Goal: Task Accomplishment & Management: Manage account settings

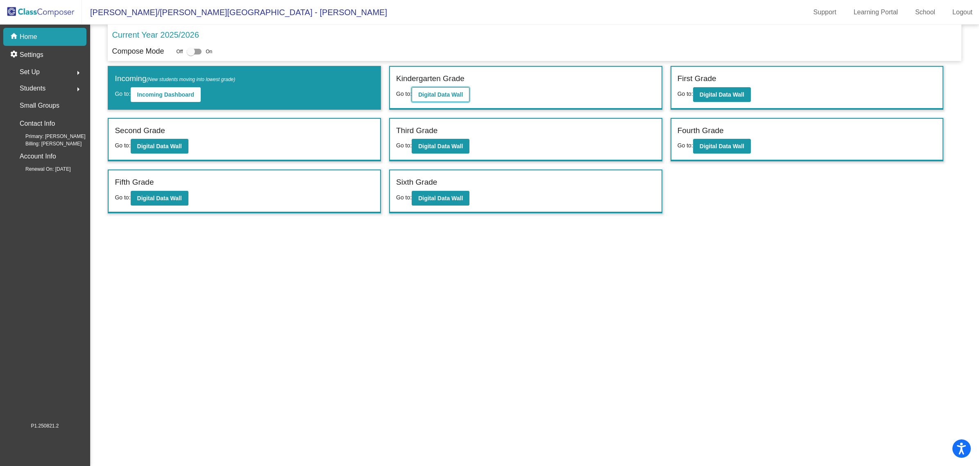
click at [439, 96] on b "Digital Data Wall" at bounding box center [440, 94] width 45 height 7
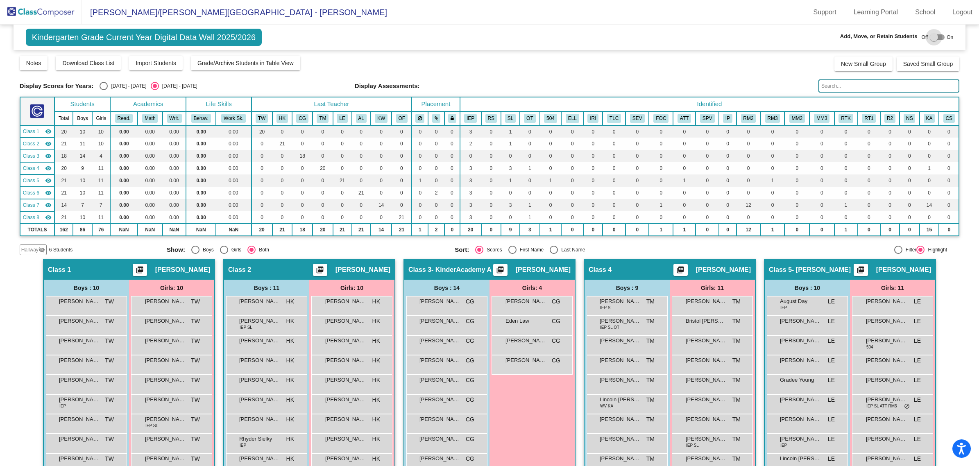
click at [934, 36] on div at bounding box center [934, 37] width 8 height 8
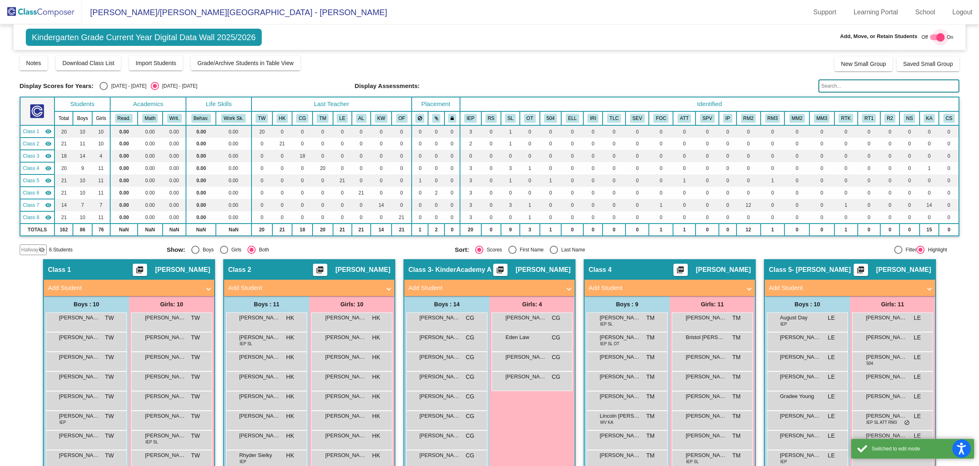
click at [937, 39] on div at bounding box center [941, 37] width 8 height 8
checkbox input "false"
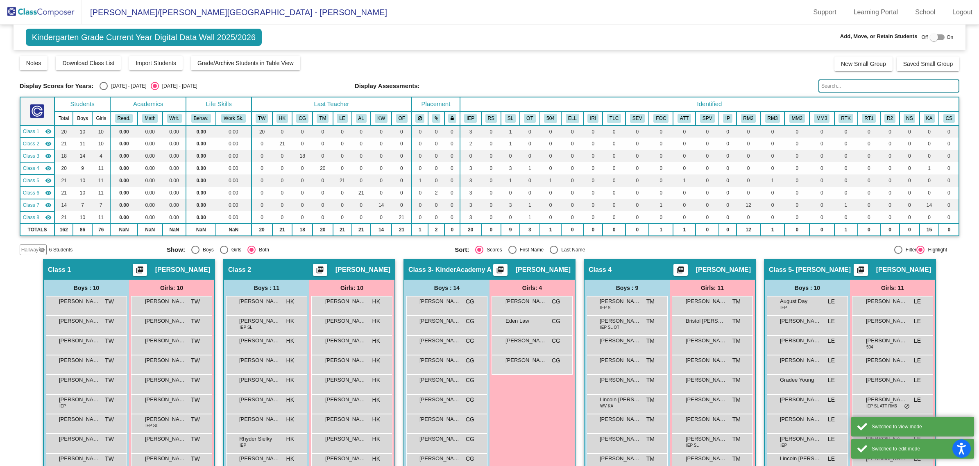
click at [294, 270] on div "Class 2 picture_as_pdf [PERSON_NAME]" at bounding box center [309, 270] width 170 height 20
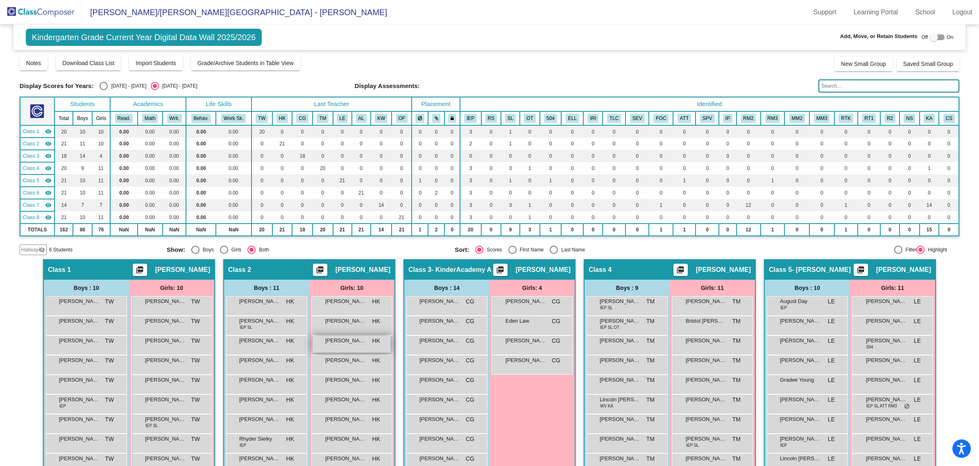
click at [351, 341] on span "[PERSON_NAME]" at bounding box center [345, 341] width 41 height 8
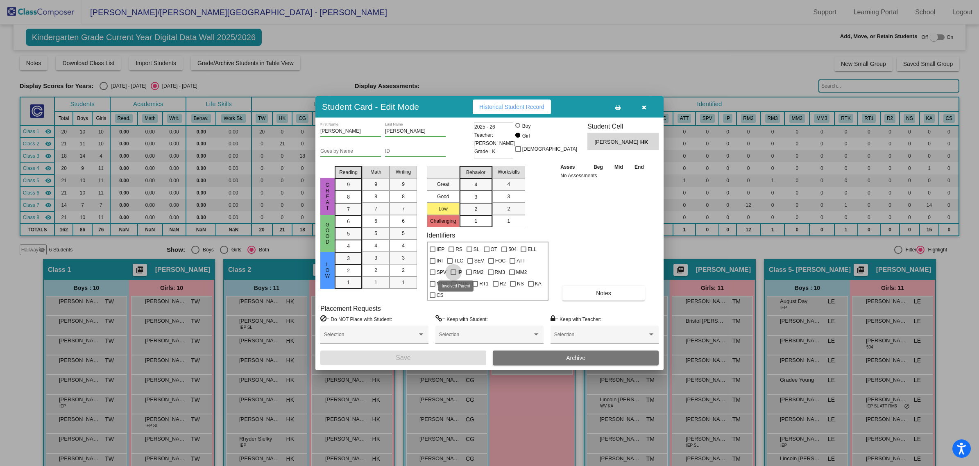
click at [454, 271] on div at bounding box center [454, 273] width 6 height 6
click at [454, 275] on input "IP" at bounding box center [453, 275] width 0 height 0
click at [454, 271] on div at bounding box center [454, 273] width 6 height 6
click at [454, 275] on input "IP" at bounding box center [453, 275] width 0 height 0
checkbox input "false"
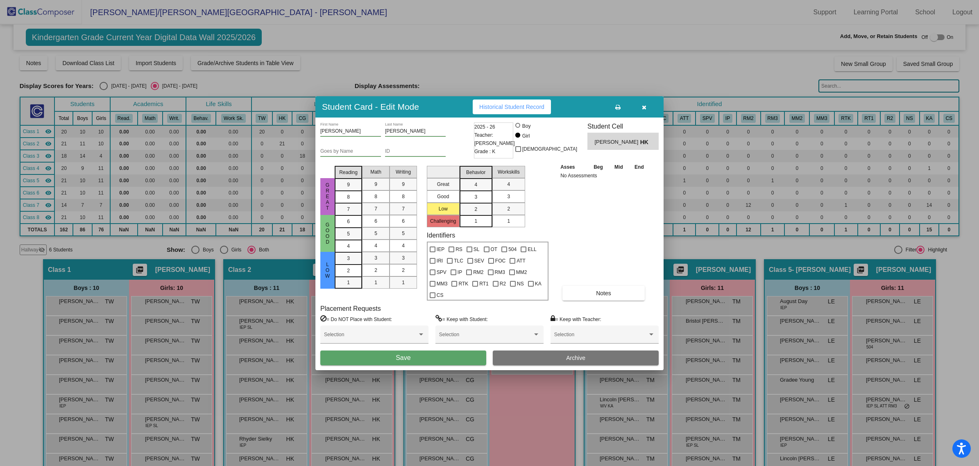
click at [642, 105] on button "button" at bounding box center [644, 107] width 26 height 15
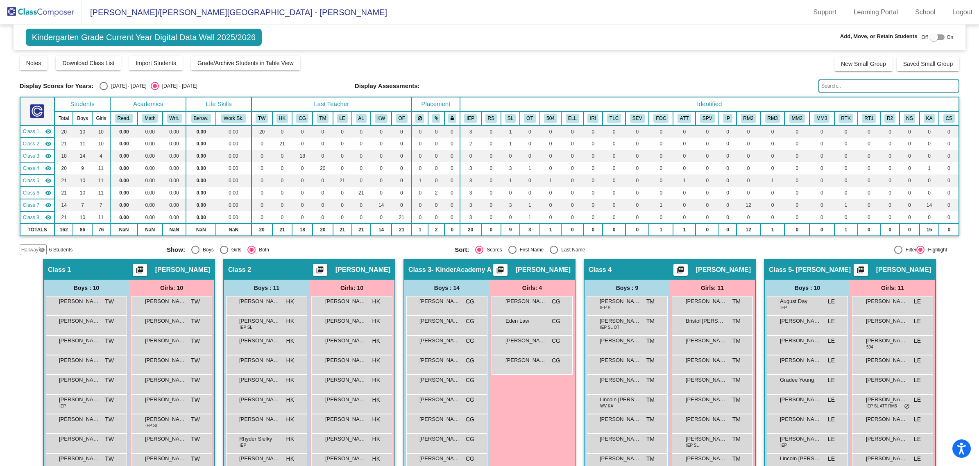
click at [41, 15] on img at bounding box center [41, 12] width 82 height 24
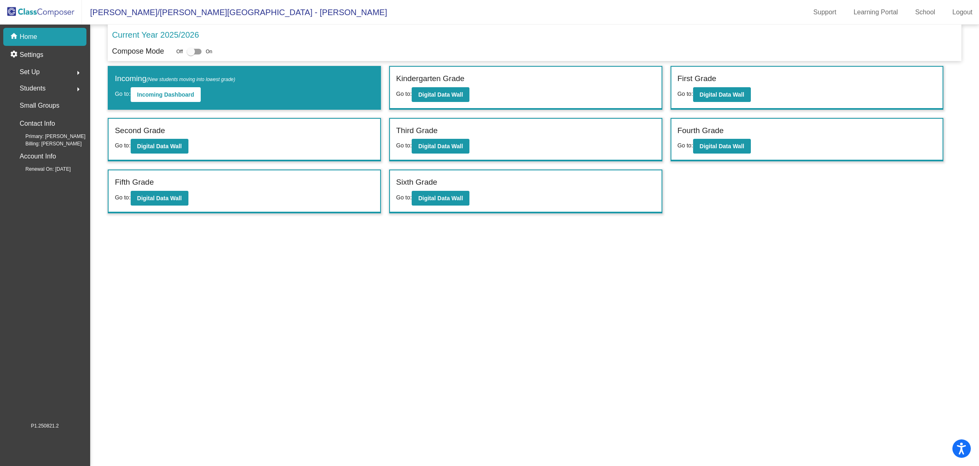
click at [36, 73] on span "Set Up" at bounding box center [30, 71] width 20 height 11
click at [45, 90] on p "Identifiers" at bounding box center [33, 89] width 27 height 10
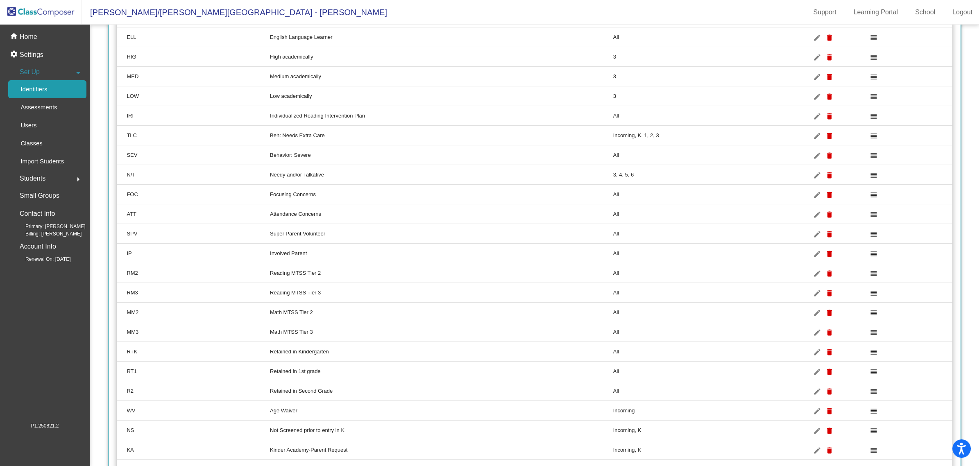
scroll to position [291, 0]
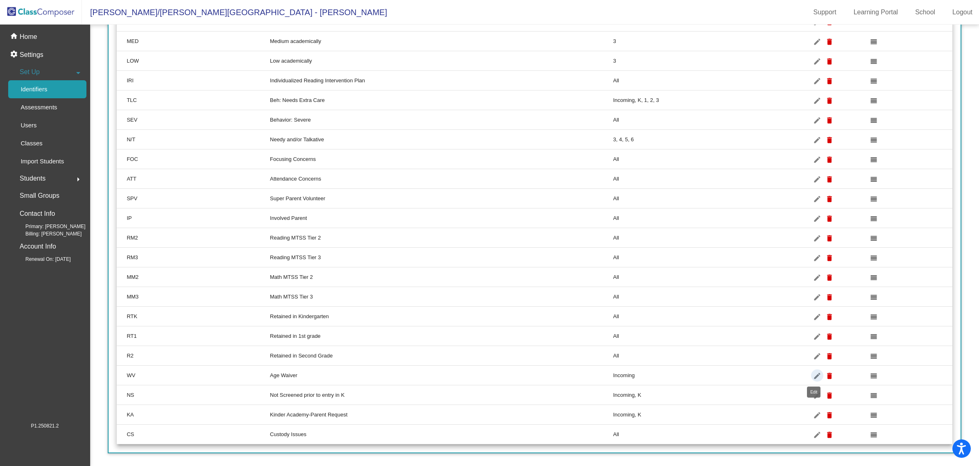
click at [815, 375] on mat-icon "edit" at bounding box center [818, 376] width 10 height 10
type input "WV"
type input "Age Waiver"
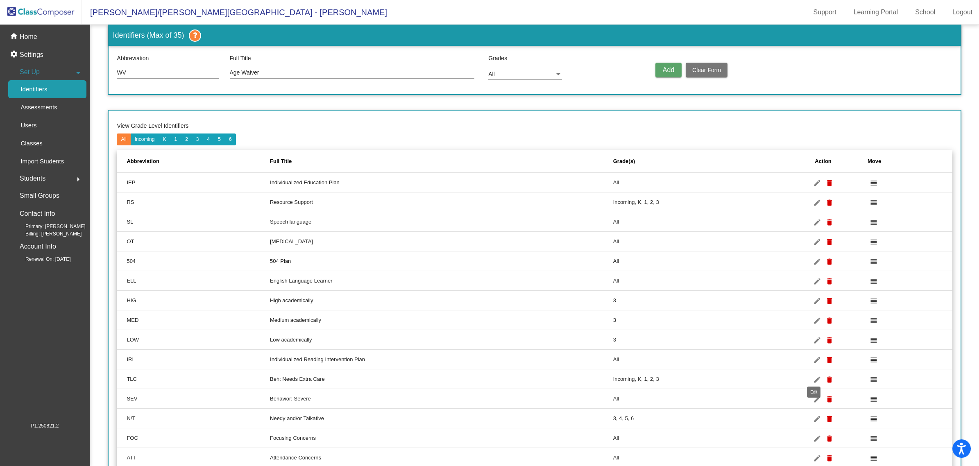
scroll to position [0, 0]
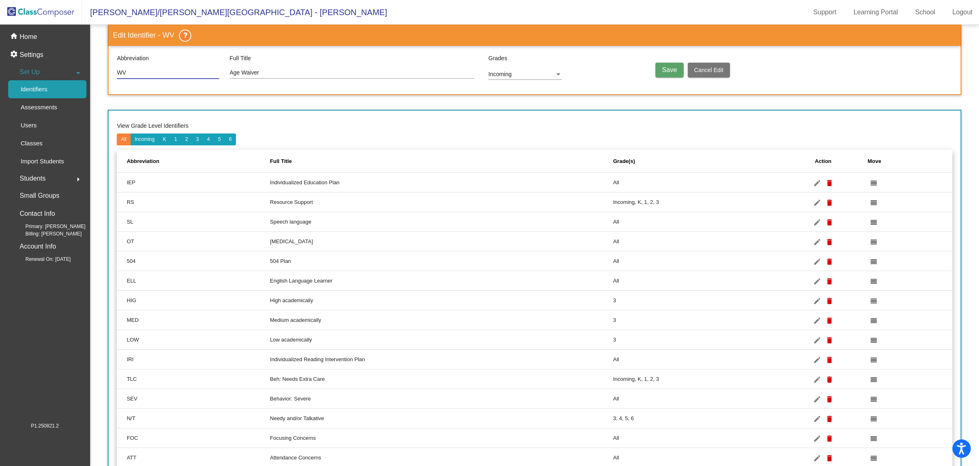
click at [543, 71] on div "Incoming" at bounding box center [522, 74] width 66 height 7
click at [480, 89] on mat-pseudo-checkbox at bounding box center [480, 88] width 7 height 7
click at [670, 66] on div at bounding box center [489, 233] width 979 height 466
click at [670, 74] on button "Save" at bounding box center [670, 70] width 28 height 15
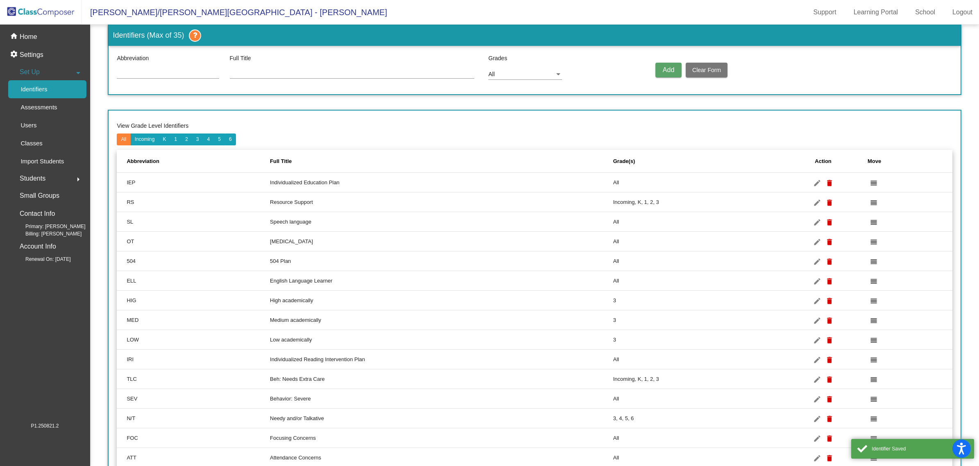
scroll to position [0, 0]
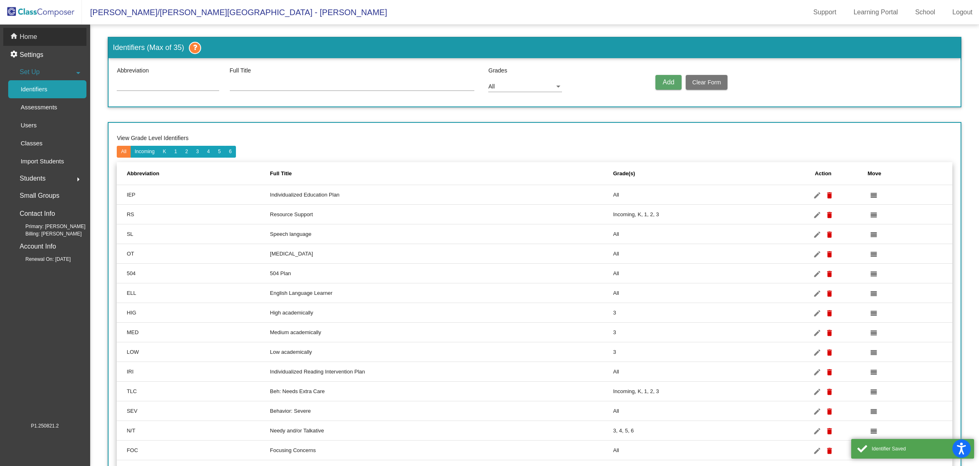
click at [20, 38] on p "Home" at bounding box center [29, 37] width 18 height 10
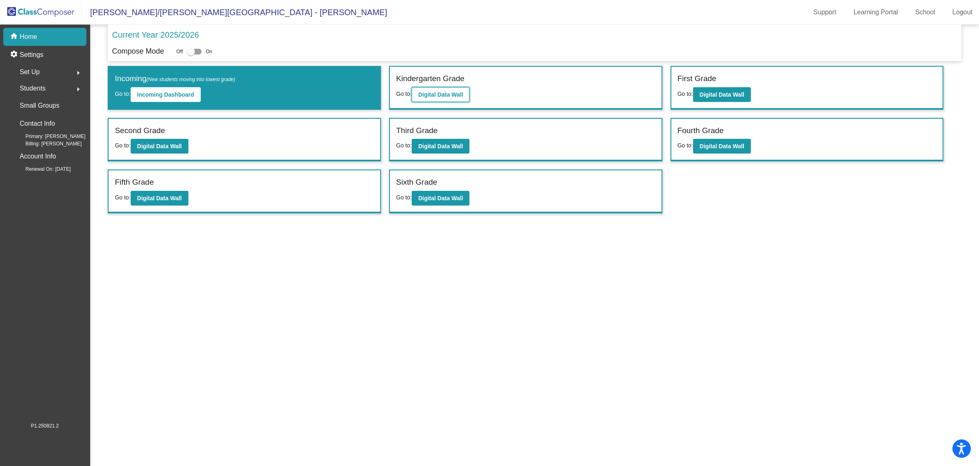
click at [454, 97] on b "Digital Data Wall" at bounding box center [440, 94] width 45 height 7
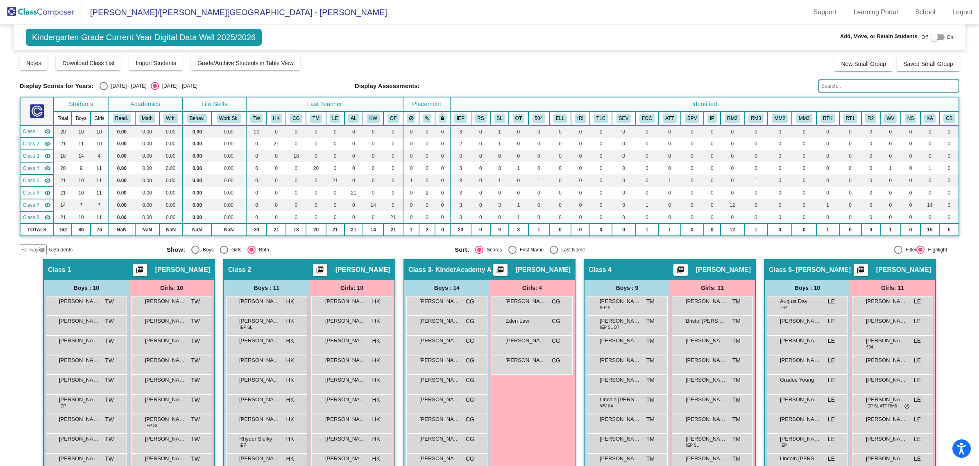
click at [291, 268] on div "Class 2 picture_as_pdf [PERSON_NAME]" at bounding box center [309, 270] width 170 height 20
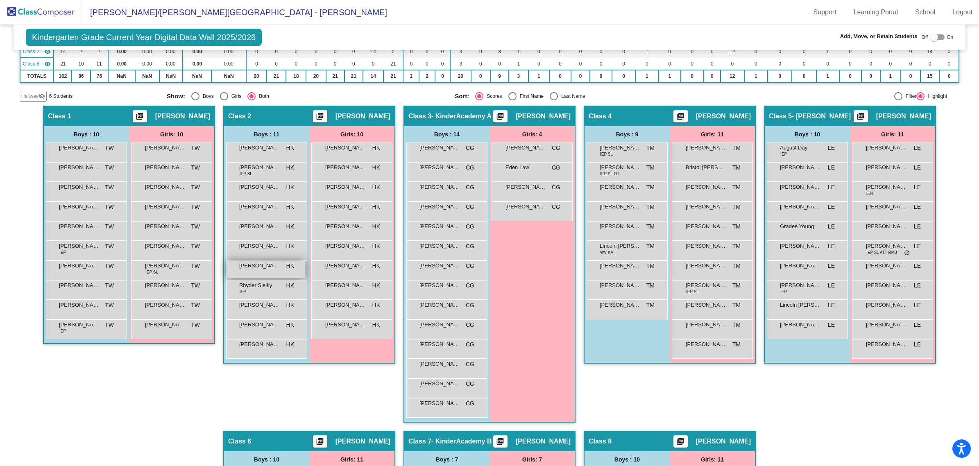
scroll to position [102, 0]
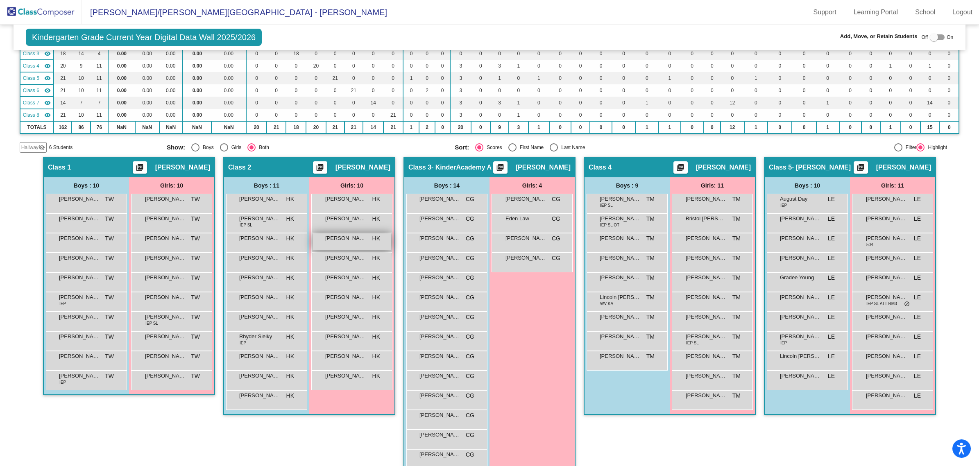
click at [356, 239] on span "[PERSON_NAME]" at bounding box center [345, 238] width 41 height 8
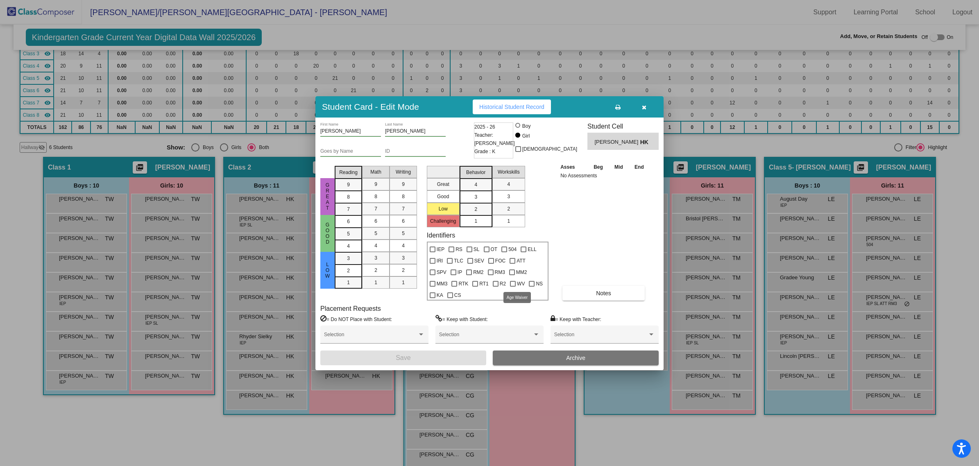
click at [514, 284] on div at bounding box center [513, 284] width 6 height 6
click at [513, 287] on input "WV" at bounding box center [513, 287] width 0 height 0
checkbox input "true"
click at [439, 357] on button "Save" at bounding box center [403, 358] width 166 height 15
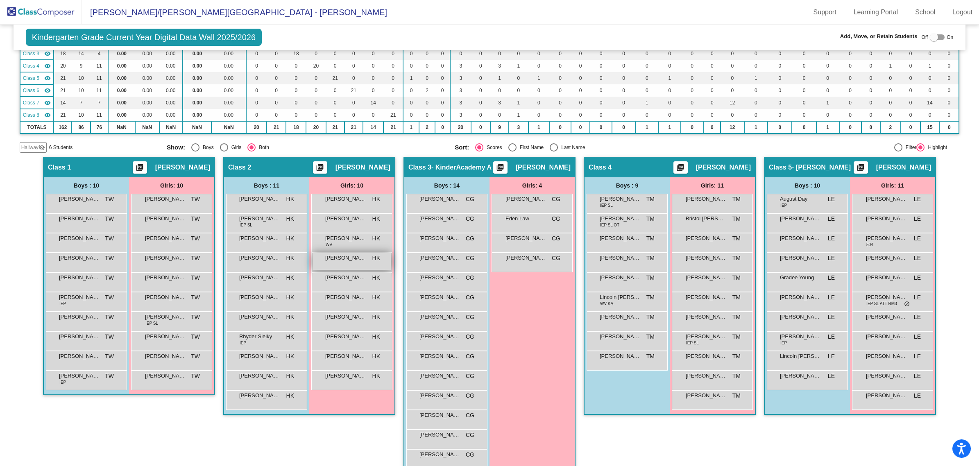
click at [354, 257] on span "[PERSON_NAME]" at bounding box center [345, 258] width 41 height 8
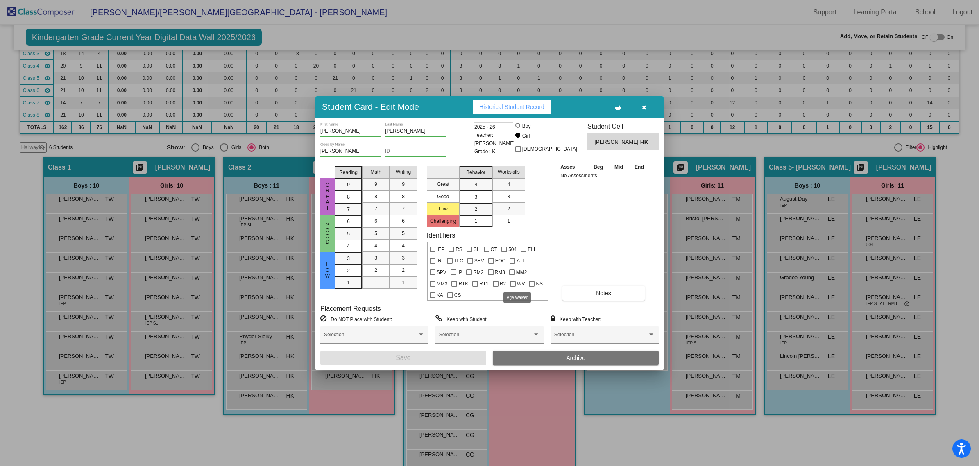
click at [513, 283] on div at bounding box center [513, 284] width 6 height 6
click at [513, 287] on input "WV" at bounding box center [513, 287] width 0 height 0
checkbox input "true"
click at [466, 363] on button "Save" at bounding box center [403, 358] width 166 height 15
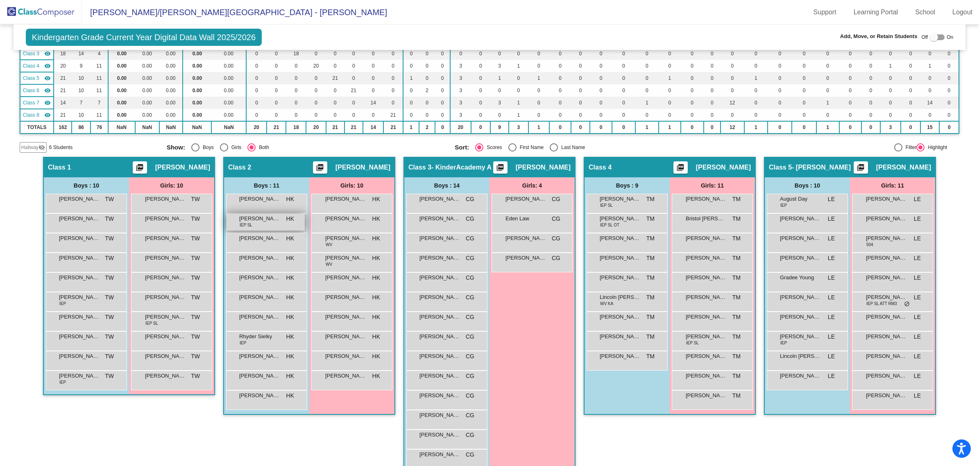
click at [258, 218] on span "[PERSON_NAME]" at bounding box center [259, 219] width 41 height 8
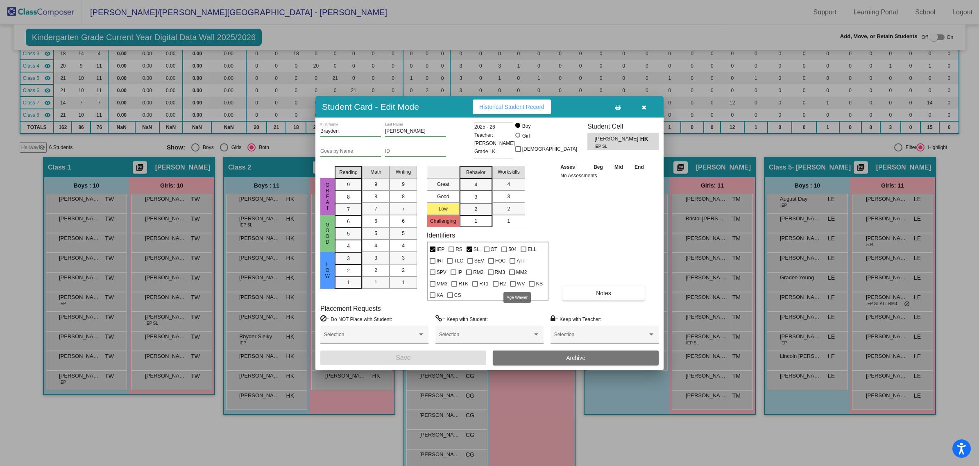
click at [511, 282] on div at bounding box center [513, 284] width 6 height 6
click at [513, 287] on input "WV" at bounding box center [513, 287] width 0 height 0
checkbox input "true"
click at [449, 351] on button "Save" at bounding box center [403, 358] width 166 height 15
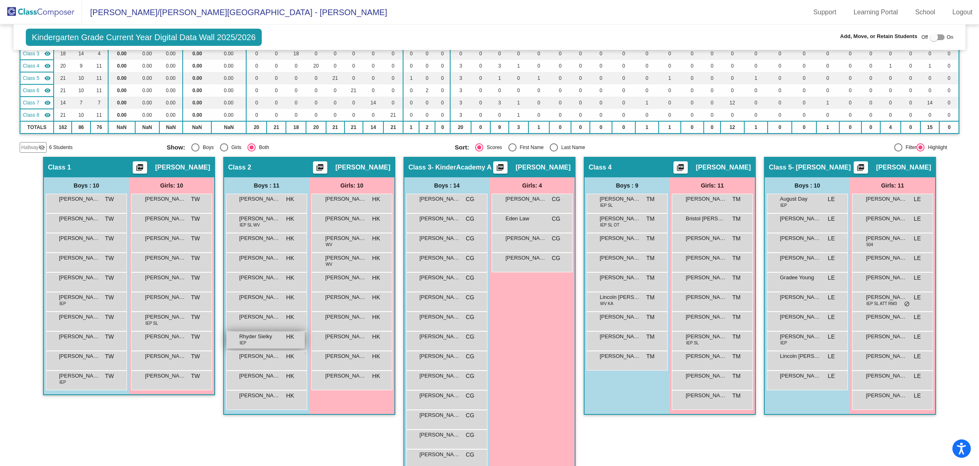
click at [265, 336] on span "Rhyder Sielky" at bounding box center [259, 337] width 41 height 8
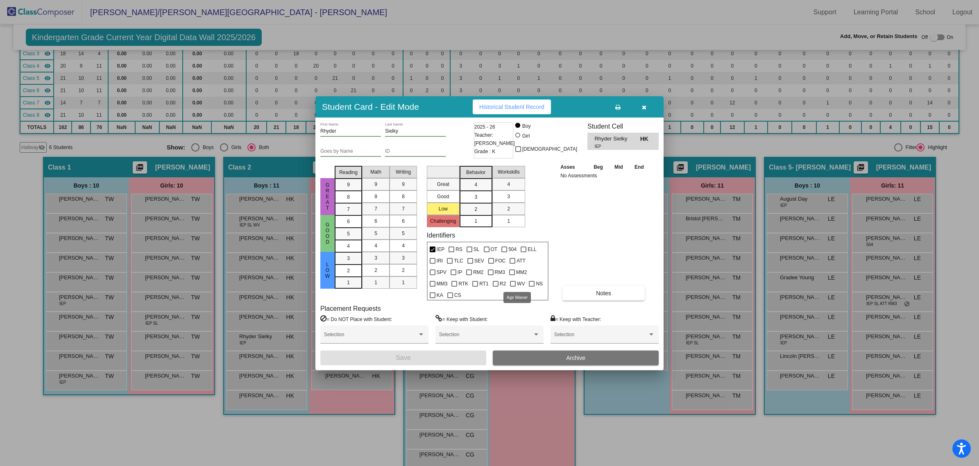
click at [511, 285] on div at bounding box center [513, 284] width 6 height 6
click at [513, 287] on input "WV" at bounding box center [513, 287] width 0 height 0
checkbox input "true"
click at [457, 359] on button "Save" at bounding box center [403, 358] width 166 height 15
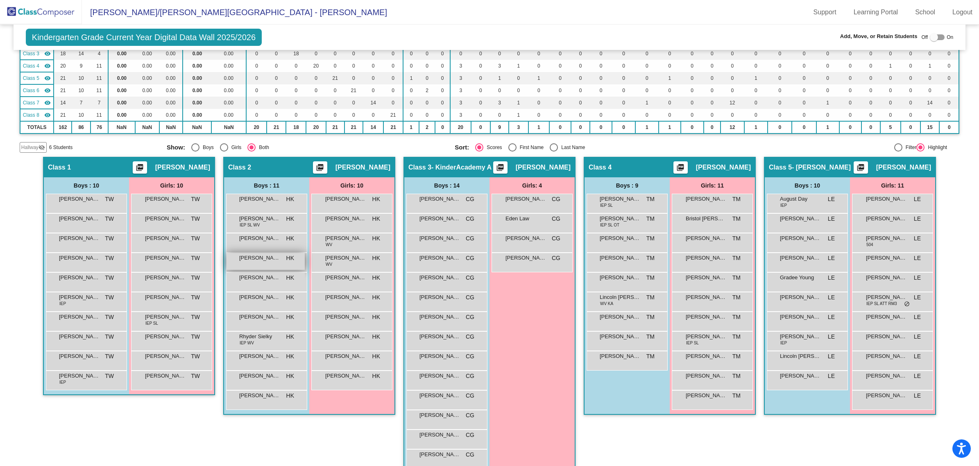
click at [264, 266] on div "[PERSON_NAME] HK lock do_not_disturb_alt" at bounding box center [266, 261] width 78 height 17
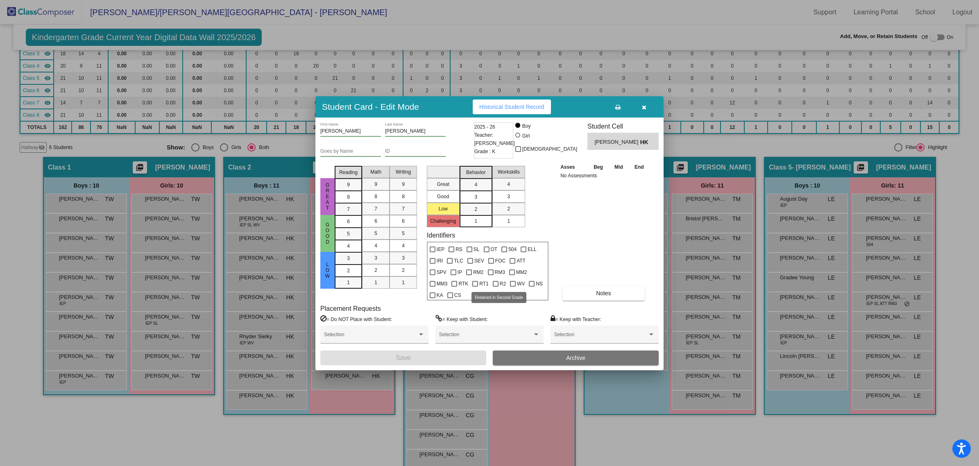
click at [508, 285] on div "WV" at bounding box center [517, 282] width 19 height 11
click at [511, 285] on div at bounding box center [513, 284] width 6 height 6
click at [513, 287] on input "WV" at bounding box center [513, 287] width 0 height 0
checkbox input "true"
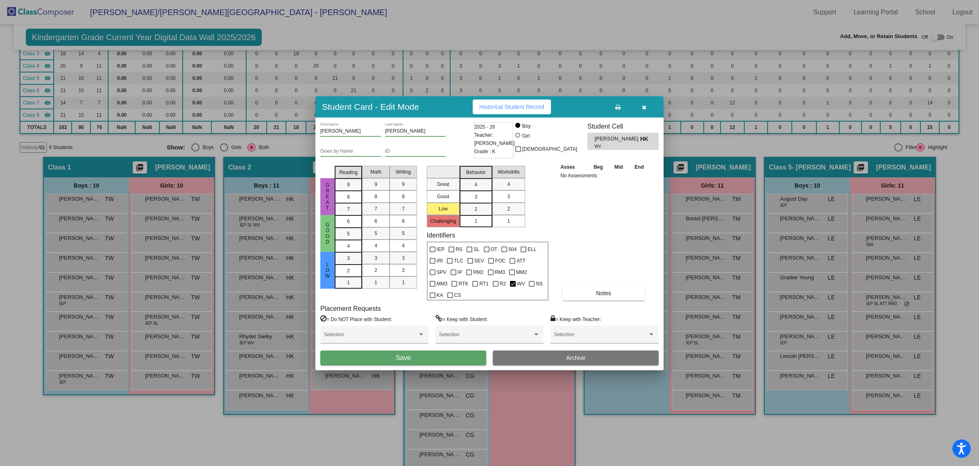
click at [433, 358] on button "Save" at bounding box center [403, 358] width 166 height 15
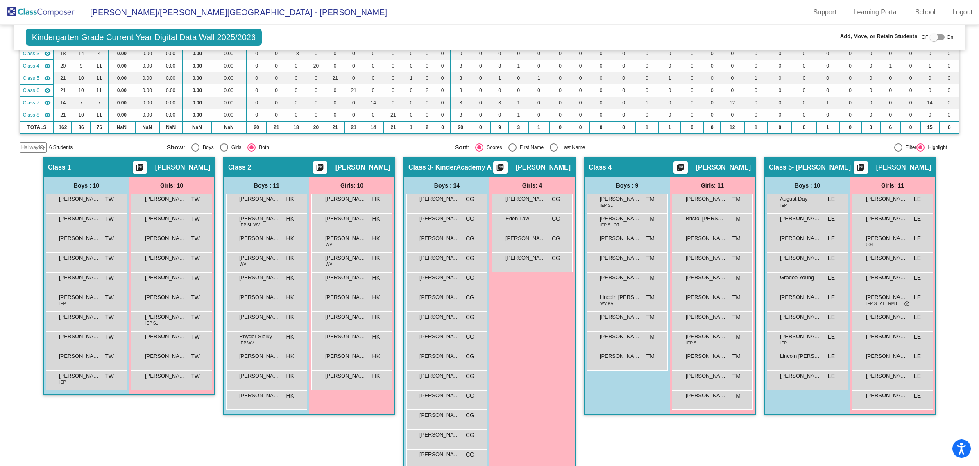
click at [0, 0] on div "Girls: 4 [PERSON_NAME] CG lock do_not_disturb_alt Eden Law CG lock do_not_distu…" at bounding box center [0, 0] width 0 height 0
